Goal: Task Accomplishment & Management: Complete application form

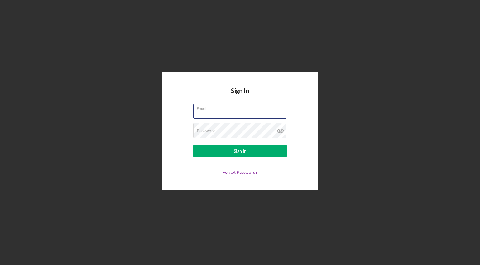
type input "[EMAIL_ADDRESS][DOMAIN_NAME]"
click at [240, 151] on button "Sign In" at bounding box center [240, 151] width 94 height 12
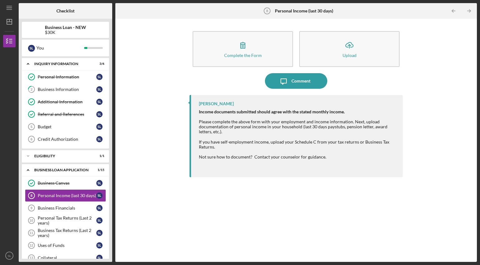
click at [41, 54] on div "S L You" at bounding box center [65, 48] width 87 height 17
click at [41, 52] on div "You" at bounding box center [60, 48] width 48 height 11
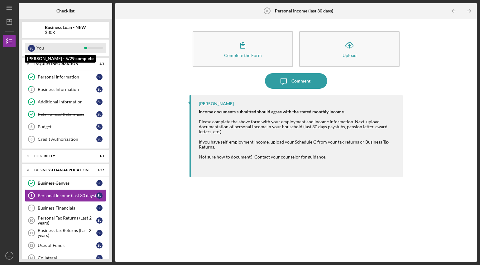
click at [43, 48] on div "You" at bounding box center [60, 48] width 48 height 11
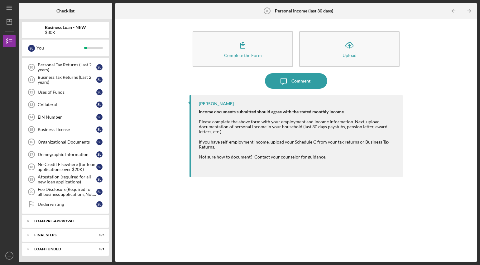
scroll to position [153, 0]
click at [78, 218] on div "Icon/Expander LOAN PRE-APPROVAL 0 / 1" at bounding box center [65, 221] width 87 height 12
click at [78, 218] on div "Icon/Expander LOAN PRE-APPROVAL 0 / 1" at bounding box center [65, 221] width 87 height 13
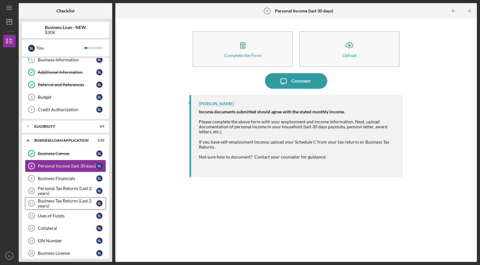
scroll to position [29, 0]
click at [27, 126] on icon "Icon/Expander" at bounding box center [28, 127] width 12 height 12
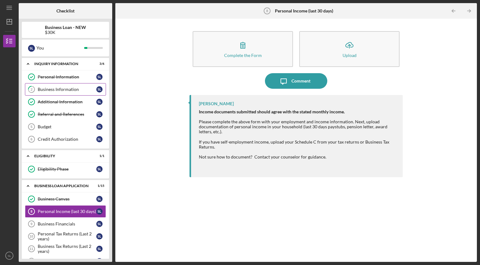
scroll to position [0, 0]
click at [86, 80] on link "Personal Information Personal Information S L" at bounding box center [65, 77] width 81 height 12
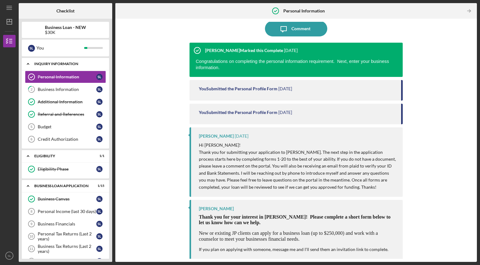
scroll to position [52, 0]
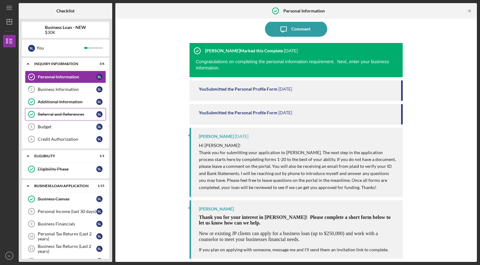
click at [71, 118] on link "Referral and References Referral and References S L" at bounding box center [65, 114] width 81 height 12
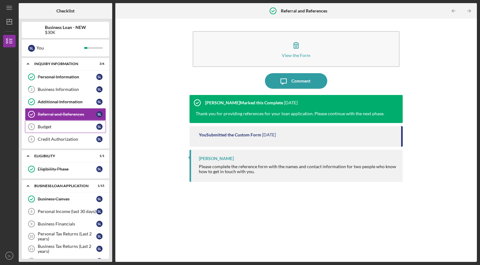
click at [61, 128] on div "Budget" at bounding box center [67, 126] width 59 height 5
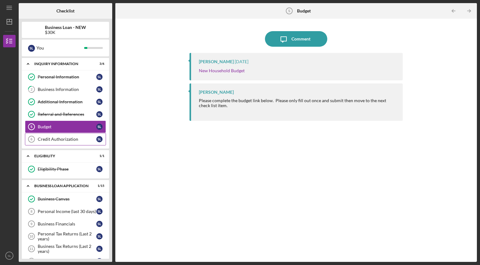
click at [60, 139] on div "Credit Authorization" at bounding box center [67, 139] width 59 height 5
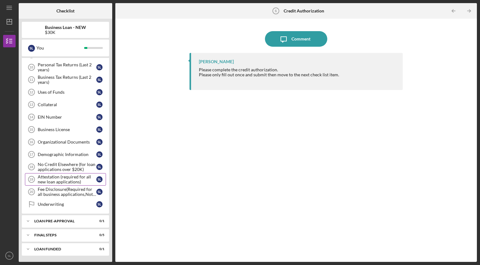
scroll to position [169, 0]
